Goal: Find specific page/section: Find specific page/section

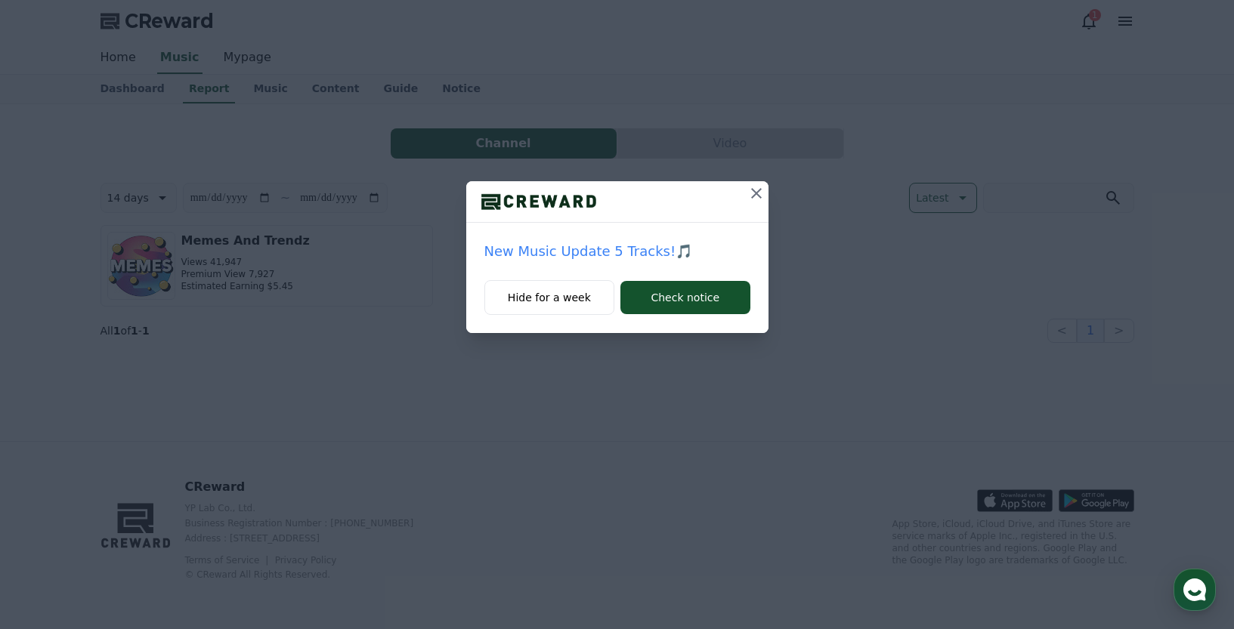
click at [757, 190] on icon at bounding box center [756, 193] width 18 height 18
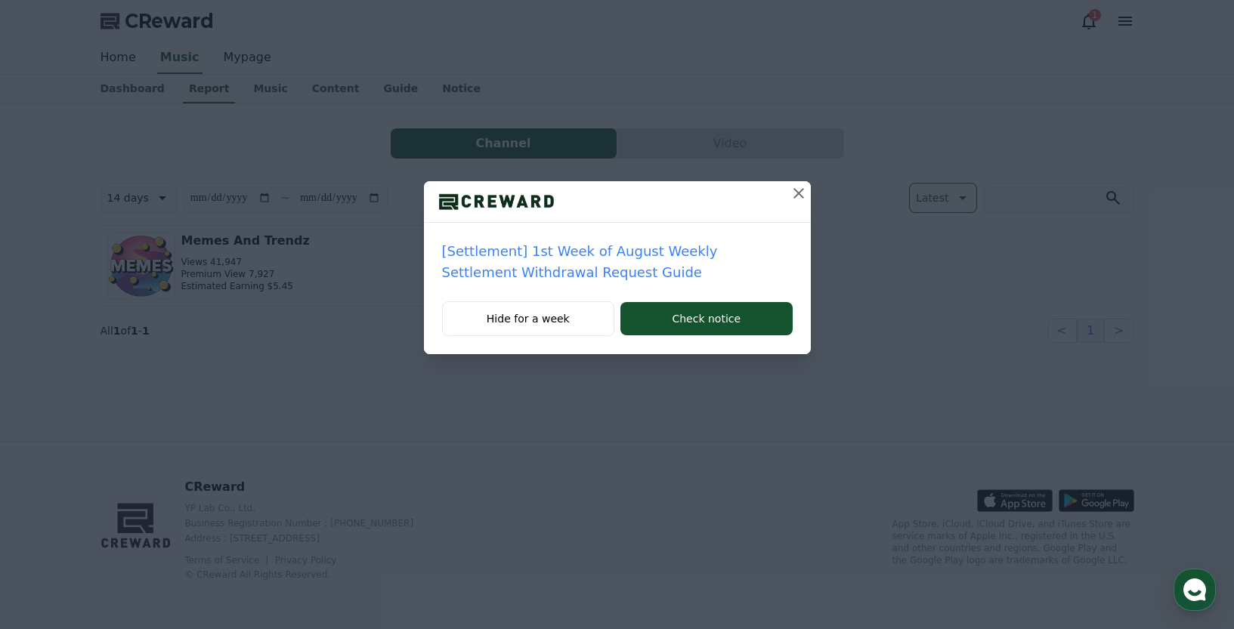
click at [800, 194] on icon at bounding box center [798, 193] width 11 height 11
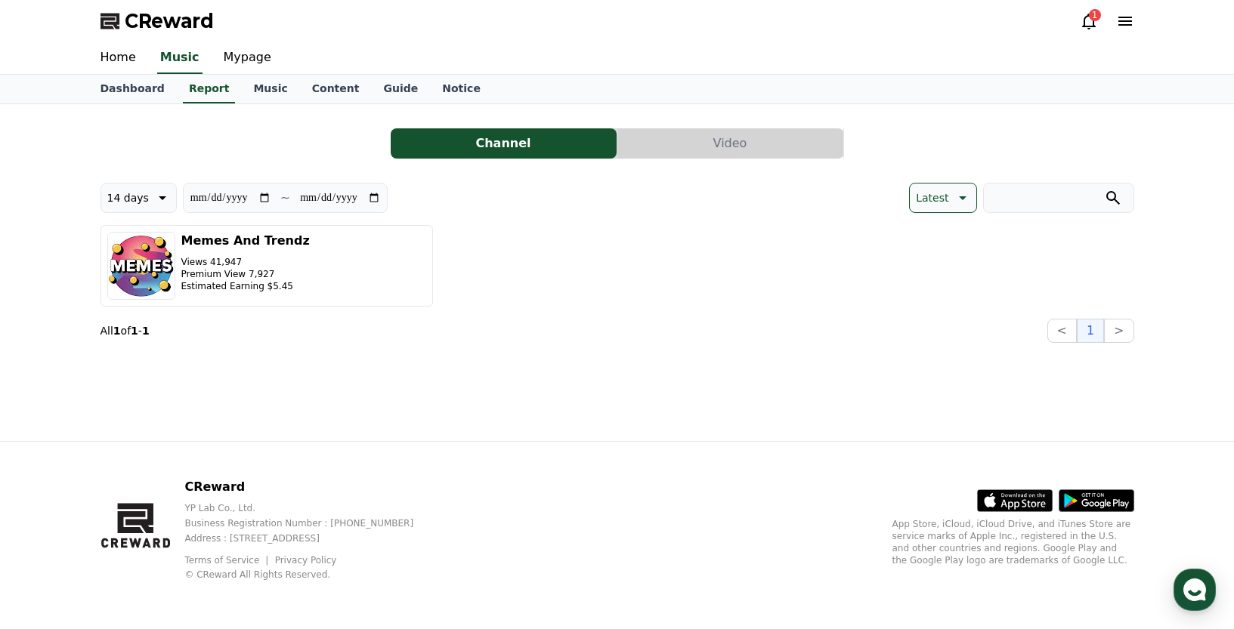
click at [1095, 18] on div "1" at bounding box center [1095, 15] width 12 height 12
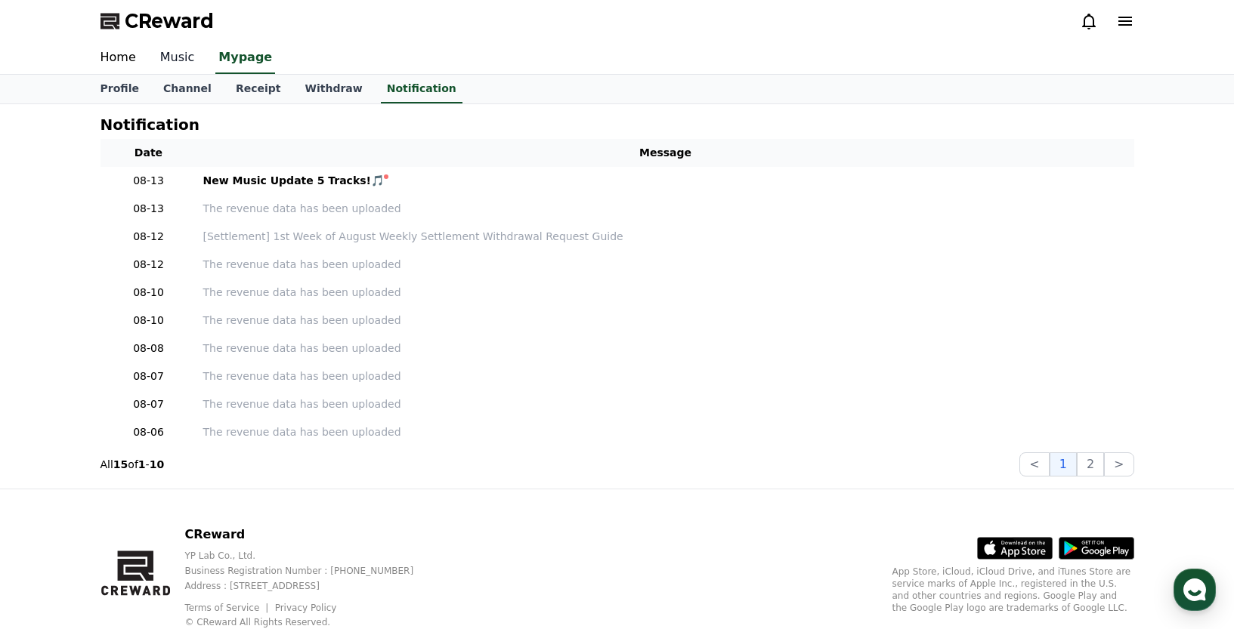
click at [175, 54] on link "Music" at bounding box center [177, 58] width 59 height 32
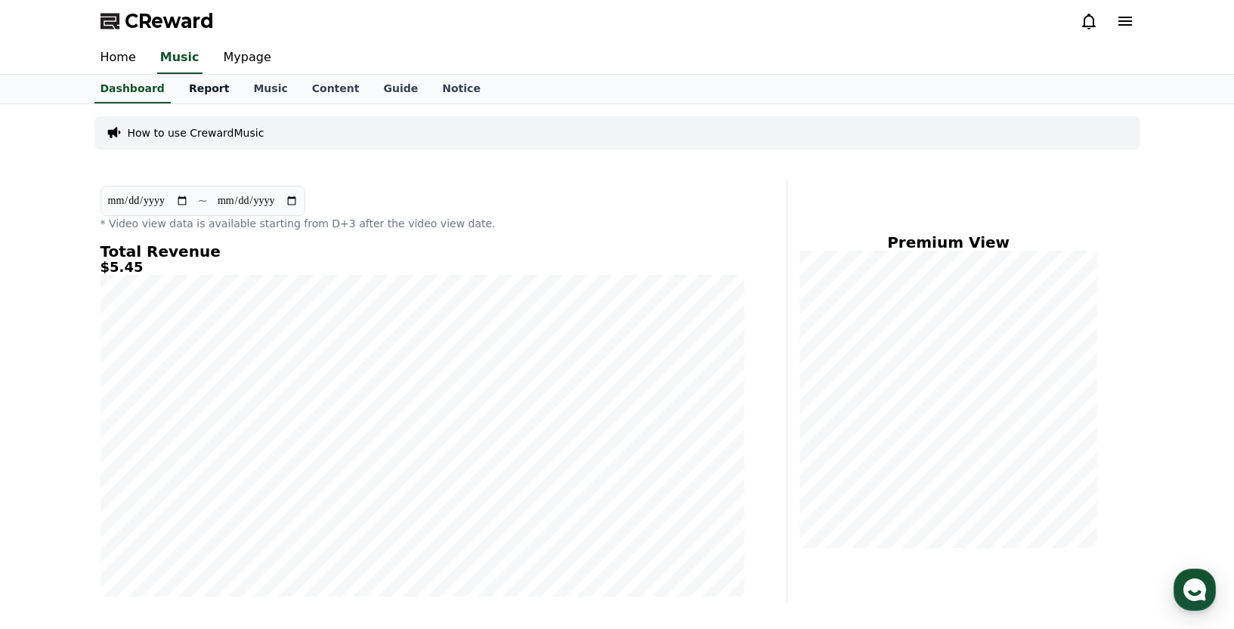
click at [206, 93] on link "Report" at bounding box center [209, 89] width 65 height 29
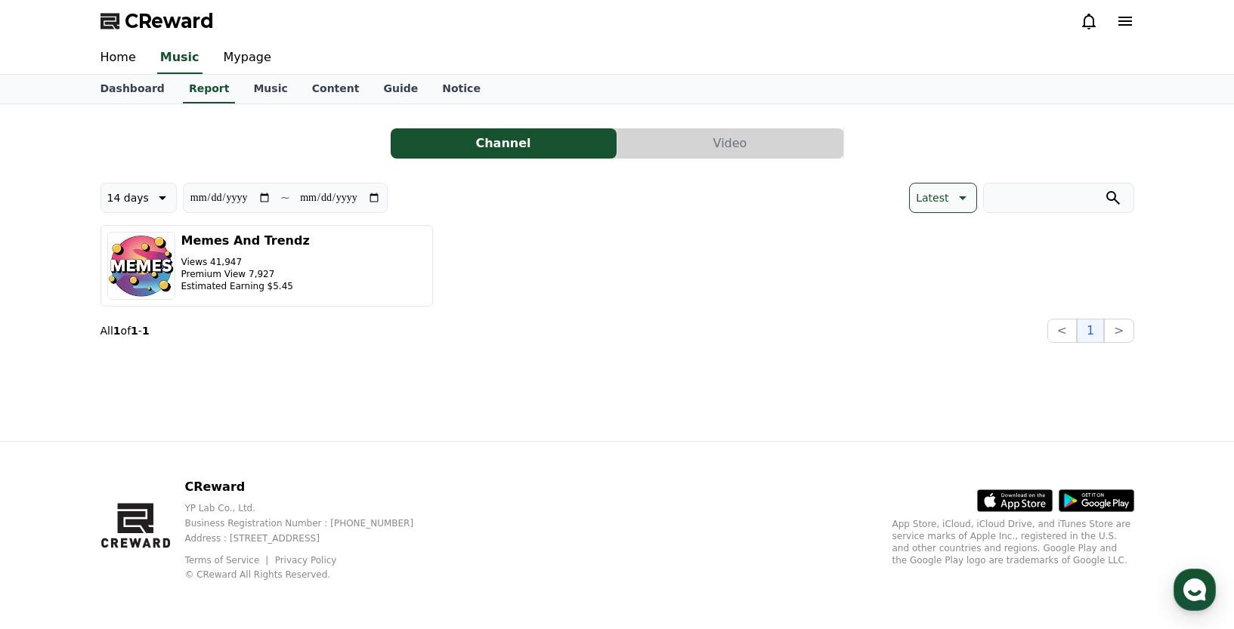
click at [1198, 43] on div "Home Music Mypage" at bounding box center [617, 58] width 1234 height 32
